Goal: Register for event/course

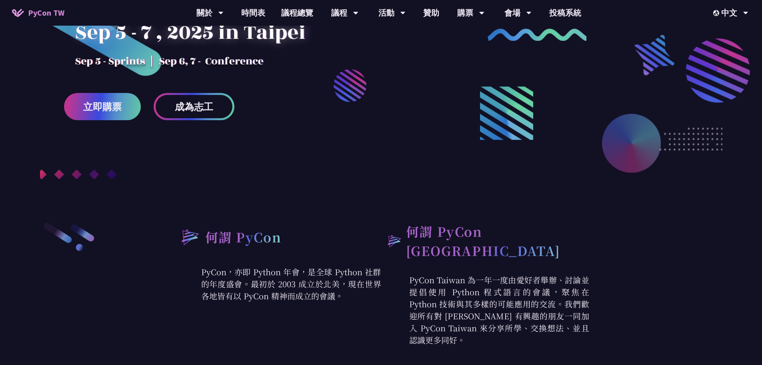
scroll to position [160, 0]
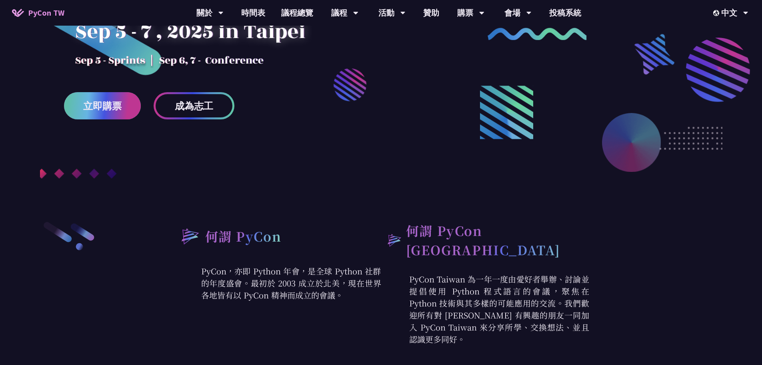
click at [134, 112] on link "立即購票" at bounding box center [102, 105] width 77 height 27
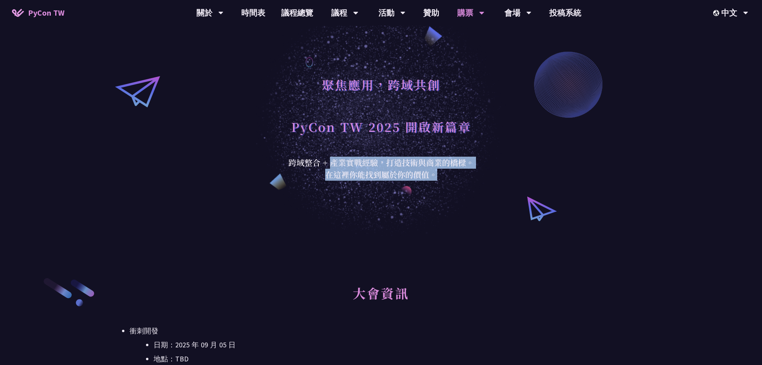
drag, startPoint x: 332, startPoint y: 160, endPoint x: 459, endPoint y: 181, distance: 129.4
click at [459, 181] on div "聚焦應用，跨域共創 PyCon TW 2025 開啟新篇章 跨域整合 + 產業實戰經驗，打造技術與商業的橋樑。 在這裡你能找到屬於你的價值。" at bounding box center [381, 118] width 762 height 236
click at [457, 188] on div "聚焦應用，跨域共創 PyCon TW 2025 開啟新篇章 跨域整合 + 產業實戰經驗，打造技術與商業的橋樑。 在這裡你能找到屬於你的價值。" at bounding box center [381, 118] width 762 height 236
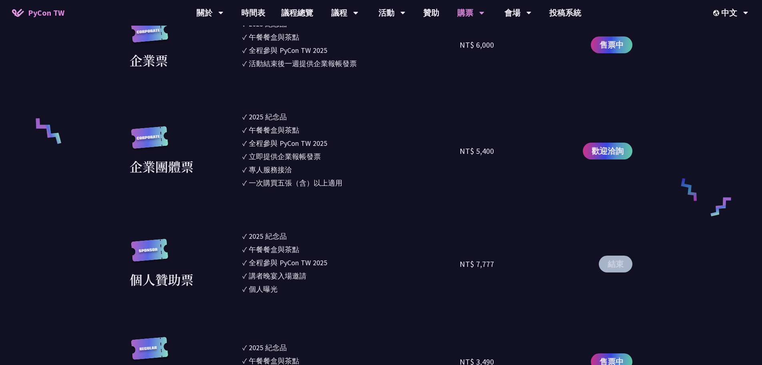
scroll to position [520, 0]
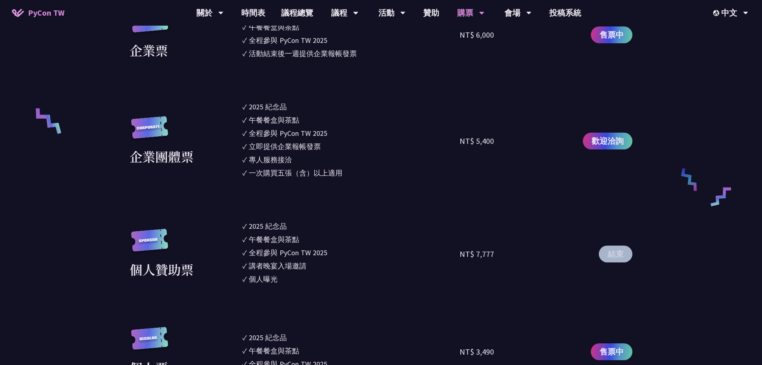
drag, startPoint x: 249, startPoint y: 226, endPoint x: 300, endPoint y: 284, distance: 77.1
click at [300, 284] on ul "✓ 2025 [PERSON_NAME]✓ 午餐餐盒與茶點 ✓ 全程參與 PyCon TW 2025 ✓ 講者晚宴入場邀請 ✓ 個人曝光" at bounding box center [352, 253] width 218 height 66
click at [279, 281] on li "✓ 個人曝光" at bounding box center [352, 278] width 218 height 11
click at [263, 278] on div "個人曝光" at bounding box center [263, 278] width 29 height 11
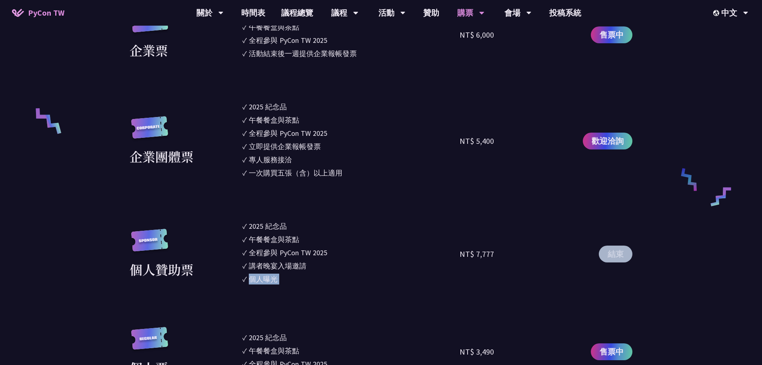
click at [263, 278] on div "個人曝光" at bounding box center [263, 278] width 29 height 11
click at [269, 264] on div "講者晚宴入場邀請" at bounding box center [278, 265] width 58 height 11
click at [271, 254] on div "全程參與 PyCon TW 2025" at bounding box center [288, 252] width 78 height 11
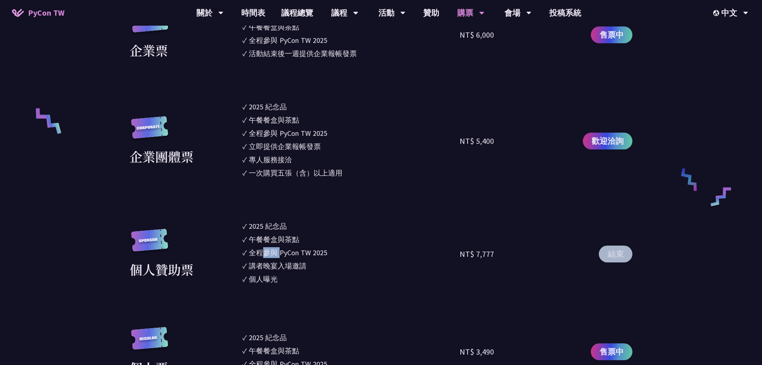
click at [271, 254] on div "全程參與 PyCon TW 2025" at bounding box center [288, 252] width 78 height 11
click at [273, 238] on div "午餐餐盒與茶點" at bounding box center [274, 239] width 50 height 11
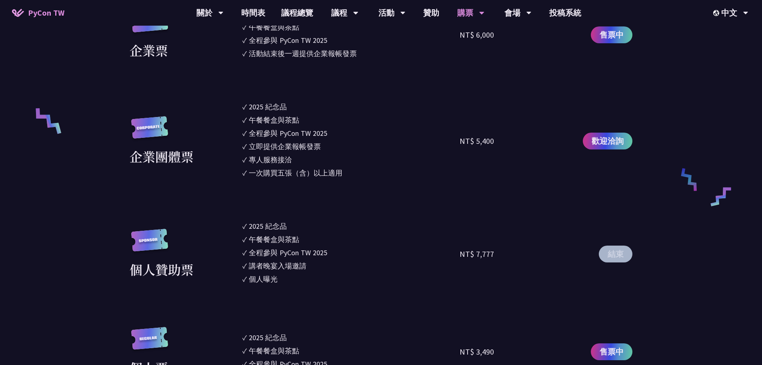
click at [272, 228] on div "2025 紀念品" at bounding box center [268, 225] width 38 height 11
click at [272, 239] on div "午餐餐盒與茶點" at bounding box center [274, 239] width 50 height 11
click at [272, 251] on div "全程參與 PyCon TW 2025" at bounding box center [288, 252] width 78 height 11
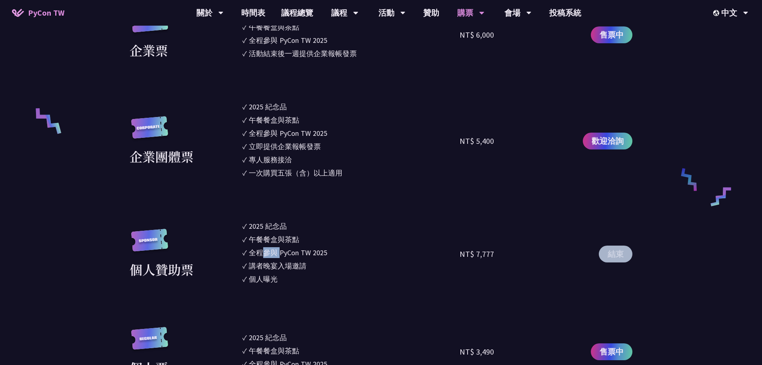
click at [272, 251] on div "全程參與 PyCon TW 2025" at bounding box center [288, 252] width 78 height 11
click at [273, 251] on div "全程參與 PyCon TW 2025" at bounding box center [288, 252] width 78 height 11
click at [275, 263] on div "講者晚宴入場邀請" at bounding box center [278, 265] width 58 height 11
click at [277, 281] on div "個人曝光" at bounding box center [263, 278] width 29 height 11
click at [479, 204] on section "企業票 ✓ 2025 紀念品 ✓ 午餐餐盒與茶點 ✓ 全程參與 PyCon TW 2025 ✓ 活動結束後一週提供企業報帳發票 NT$ 6,000 售票中 企…" at bounding box center [381, 283] width 503 height 551
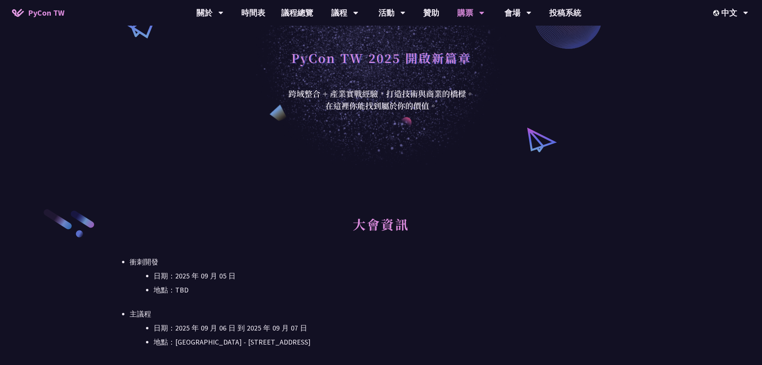
scroll to position [0, 0]
